Goal: Task Accomplishment & Management: Complete application form

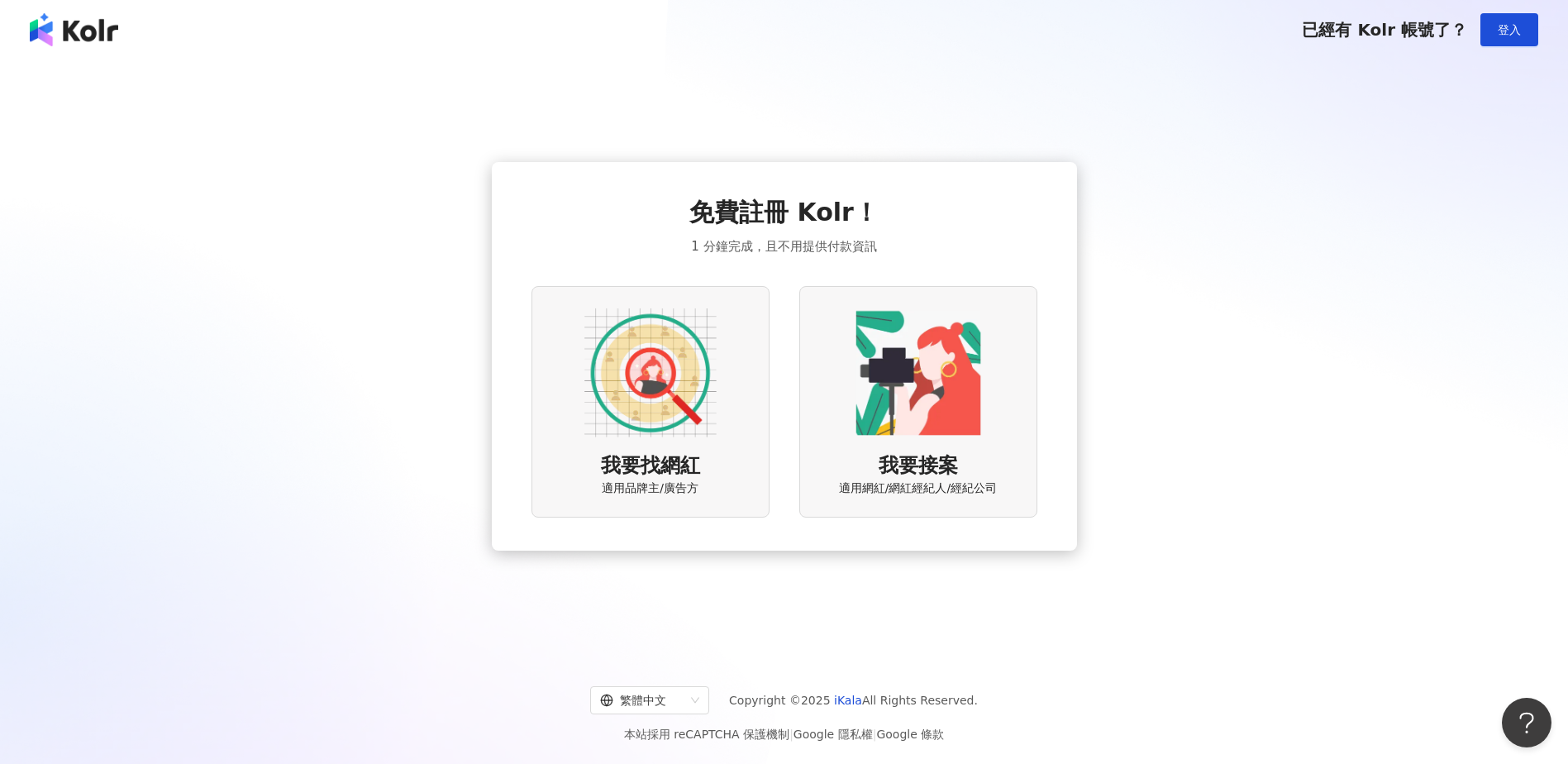
click at [710, 470] on div "我要找網紅 適用品牌主/廣告方" at bounding box center [650, 402] width 238 height 231
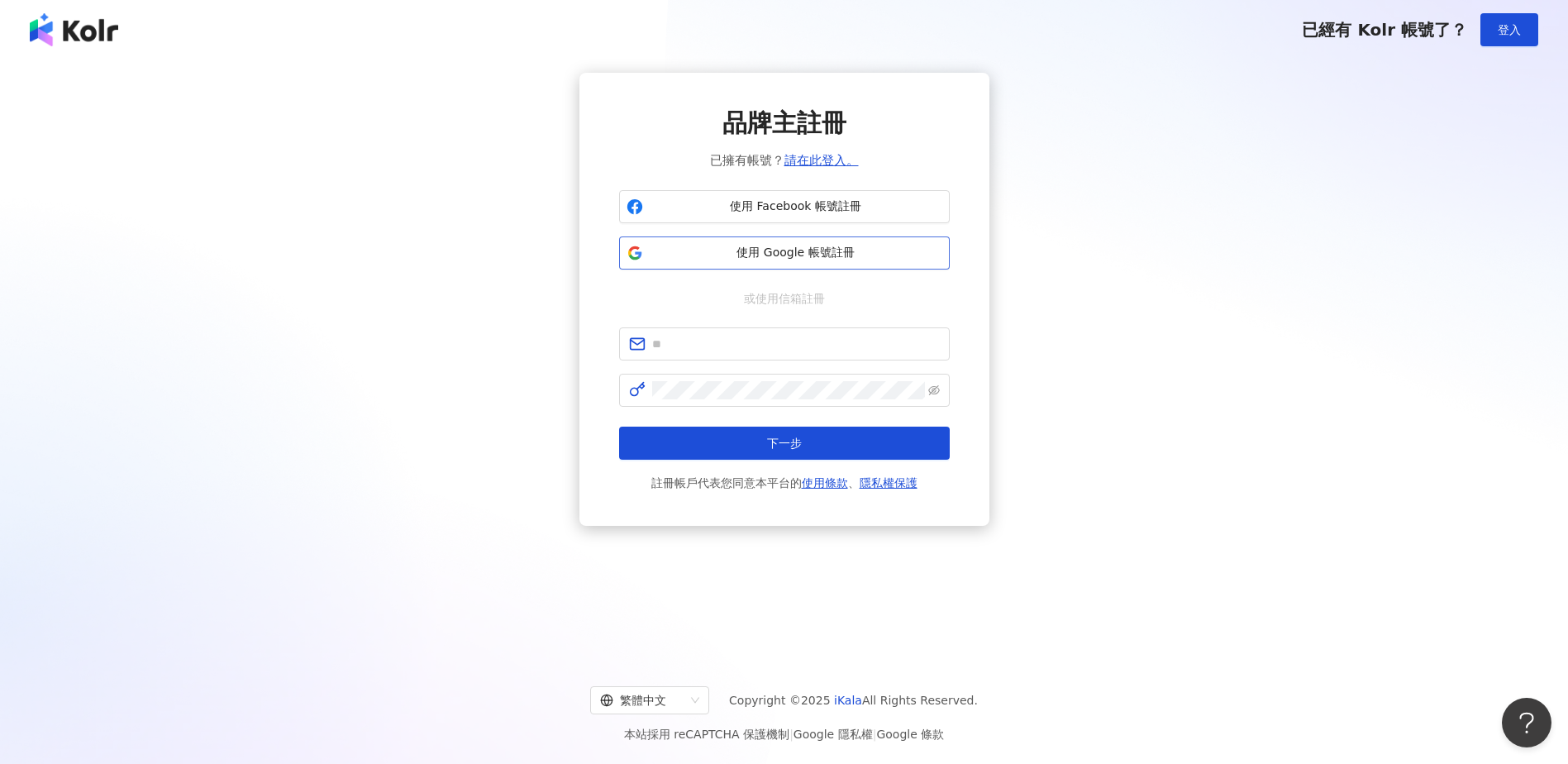
click at [723, 264] on button "使用 Google 帳號註冊" at bounding box center [784, 252] width 331 height 33
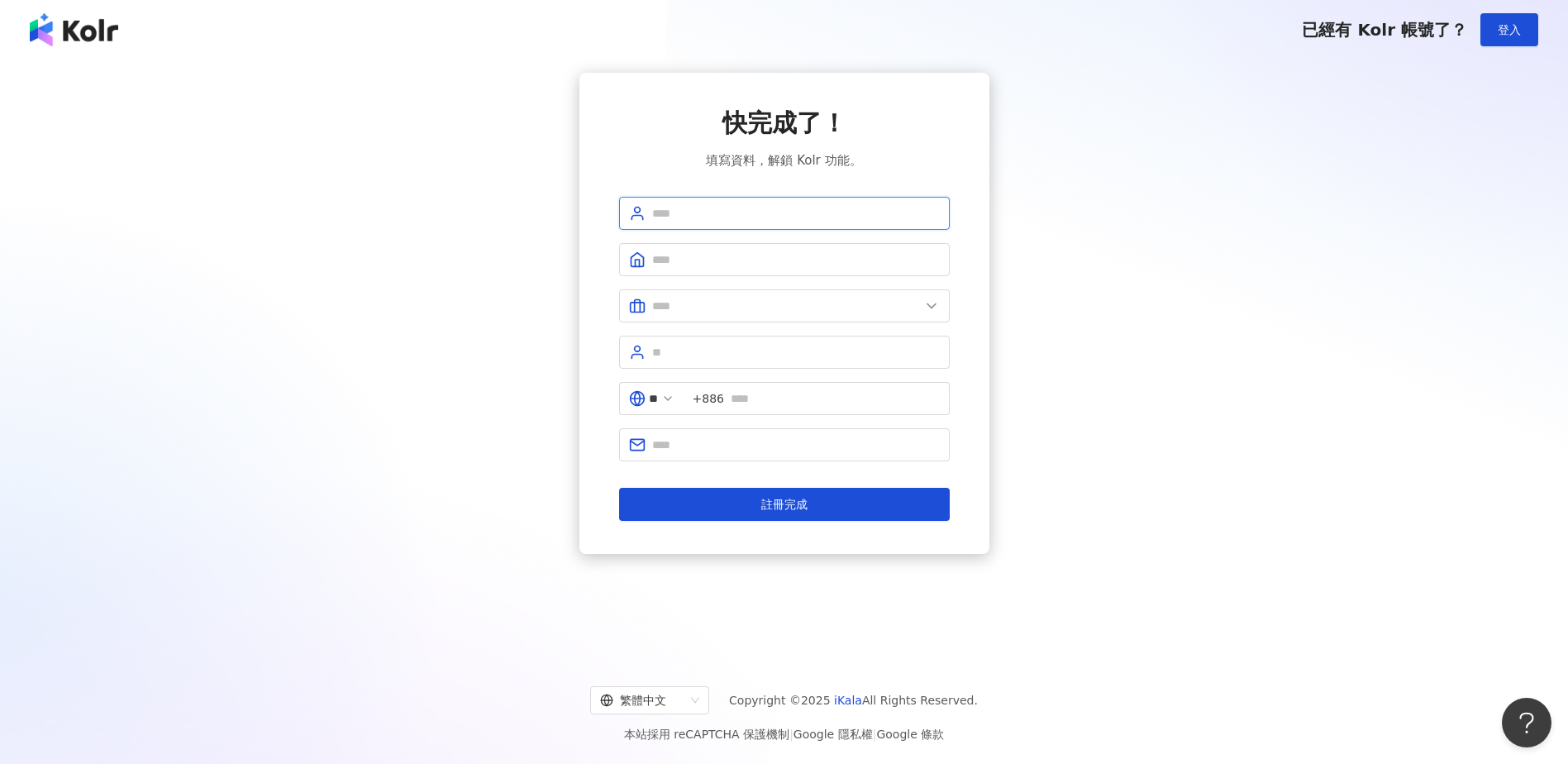
click at [720, 221] on input "text" at bounding box center [795, 213] width 287 height 18
click at [636, 251] on icon at bounding box center [637, 259] width 16 height 16
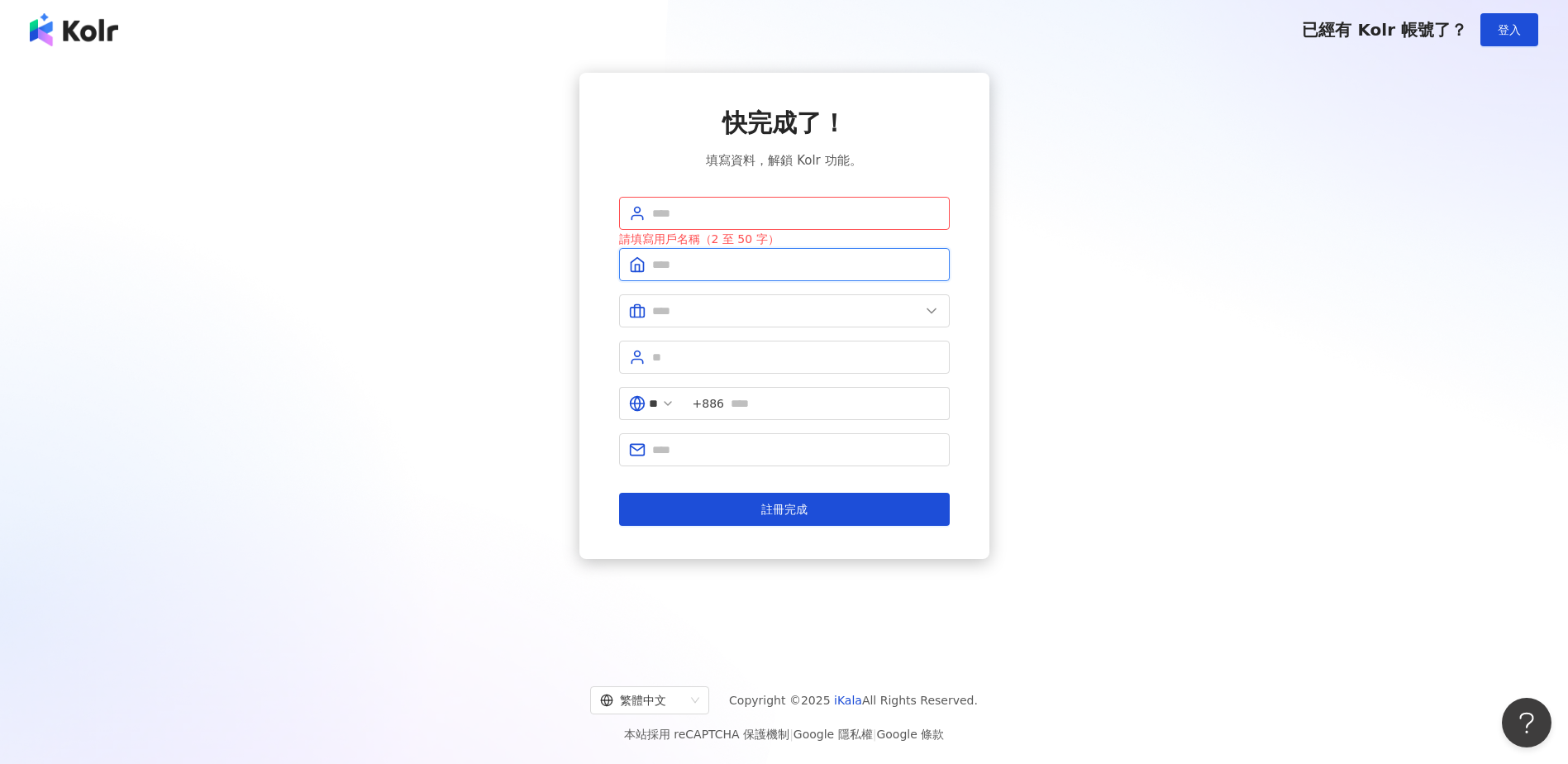
click at [658, 256] on input "text" at bounding box center [795, 264] width 287 height 18
type input "**********"
click at [699, 318] on input "text" at bounding box center [785, 310] width 267 height 18
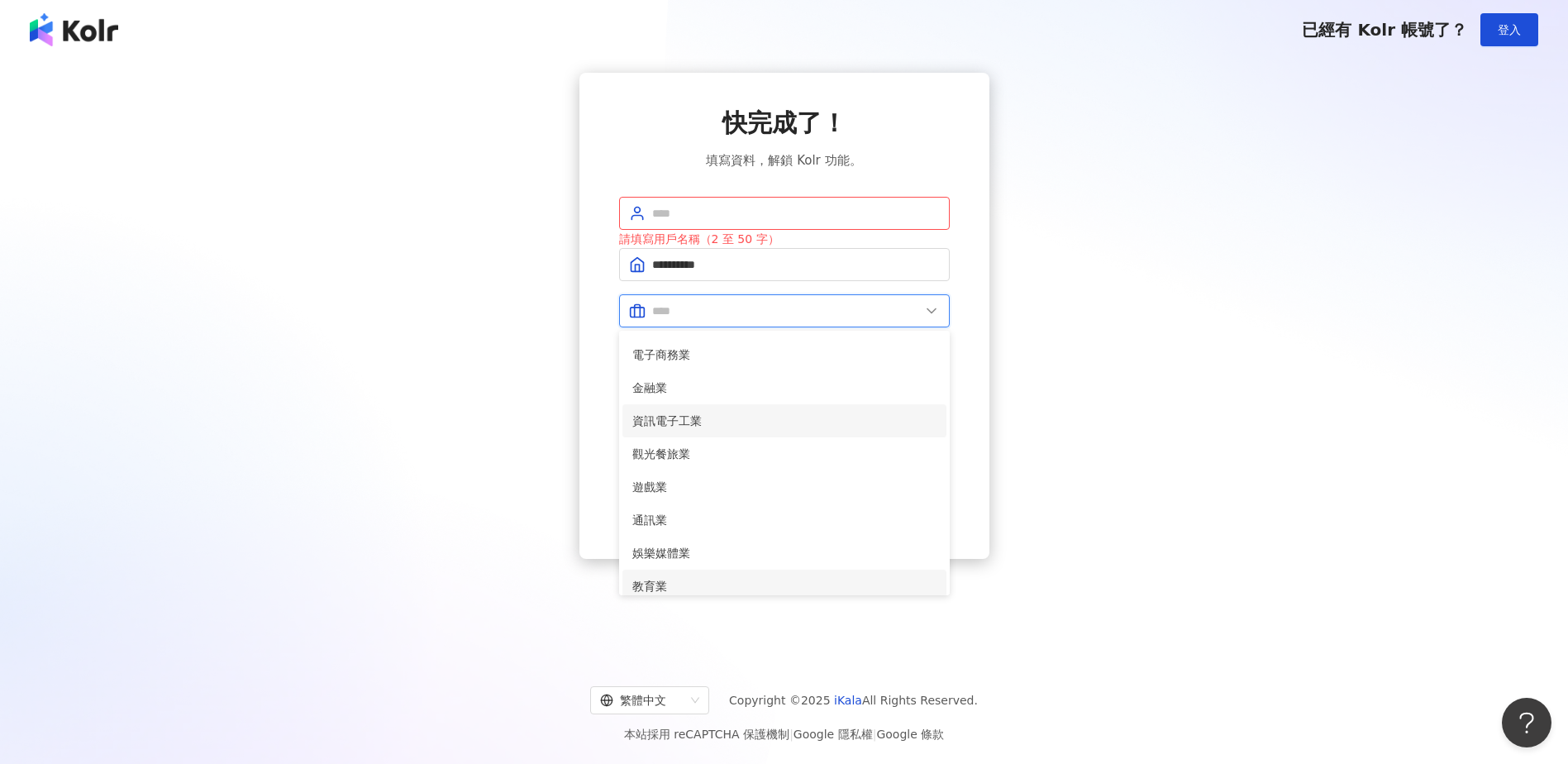
scroll to position [166, 0]
